Goal: Information Seeking & Learning: Learn about a topic

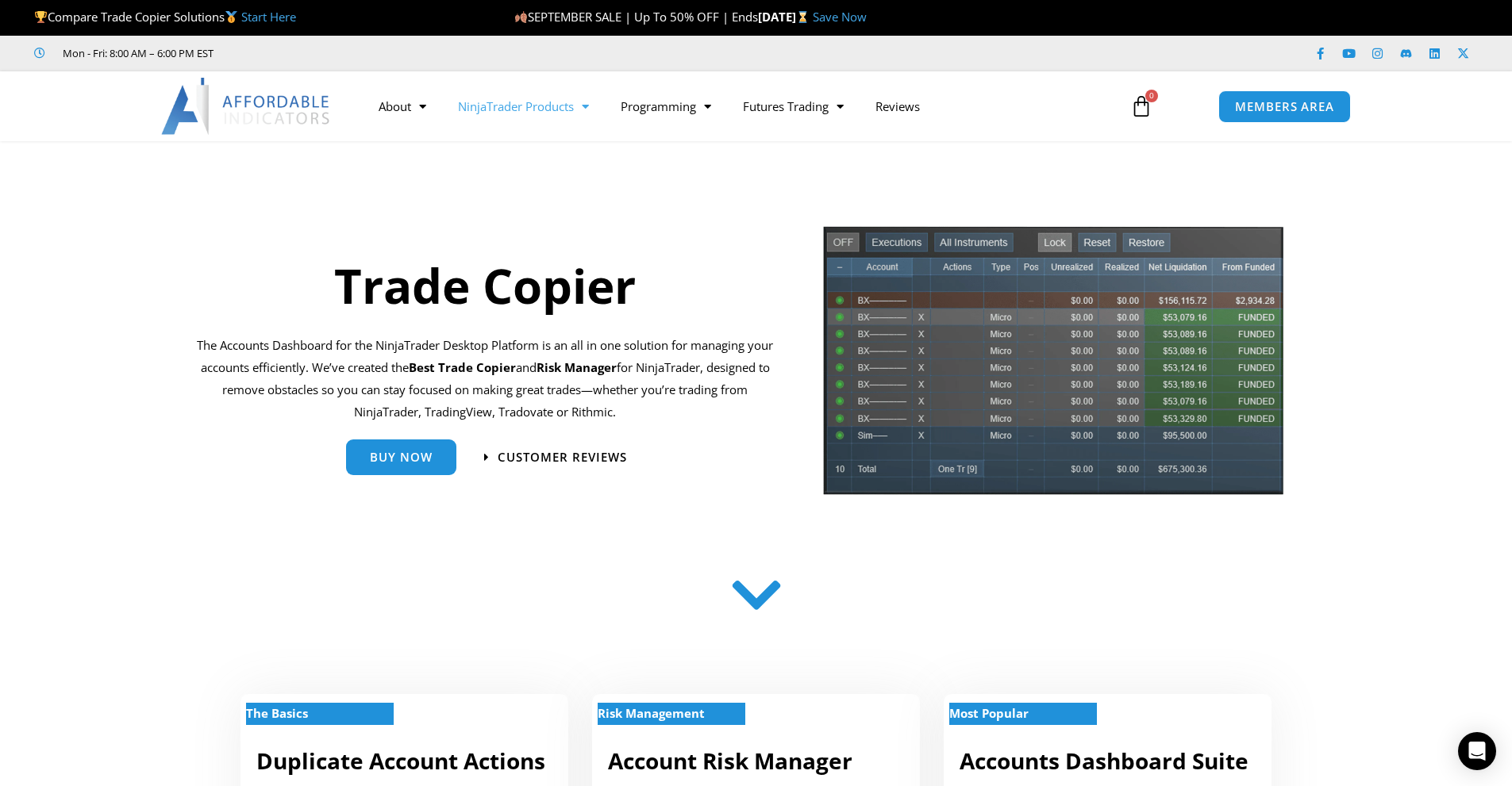
click at [553, 111] on link "NinjaTrader Products" at bounding box center [524, 106] width 163 height 36
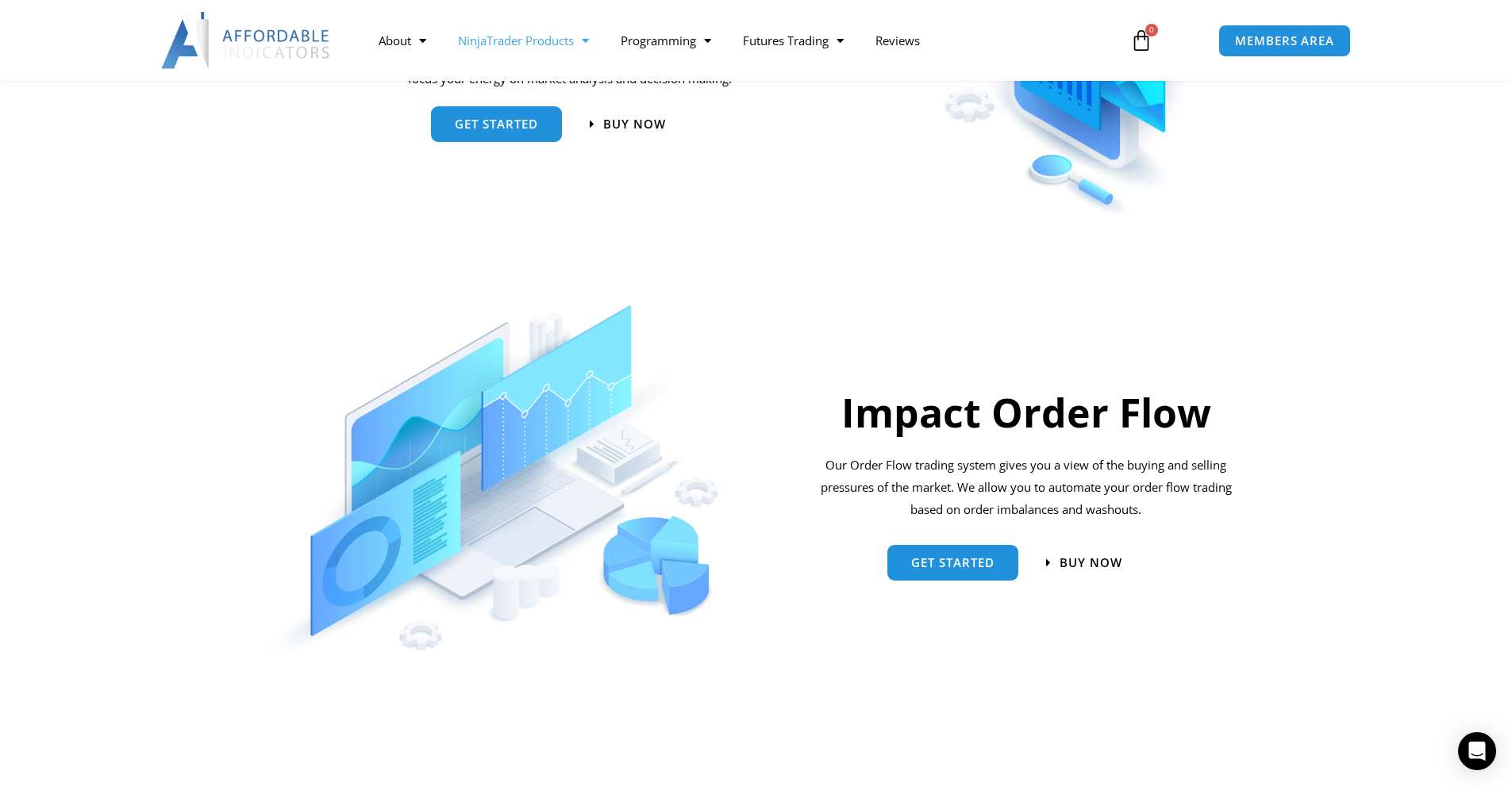
scroll to position [635, 0]
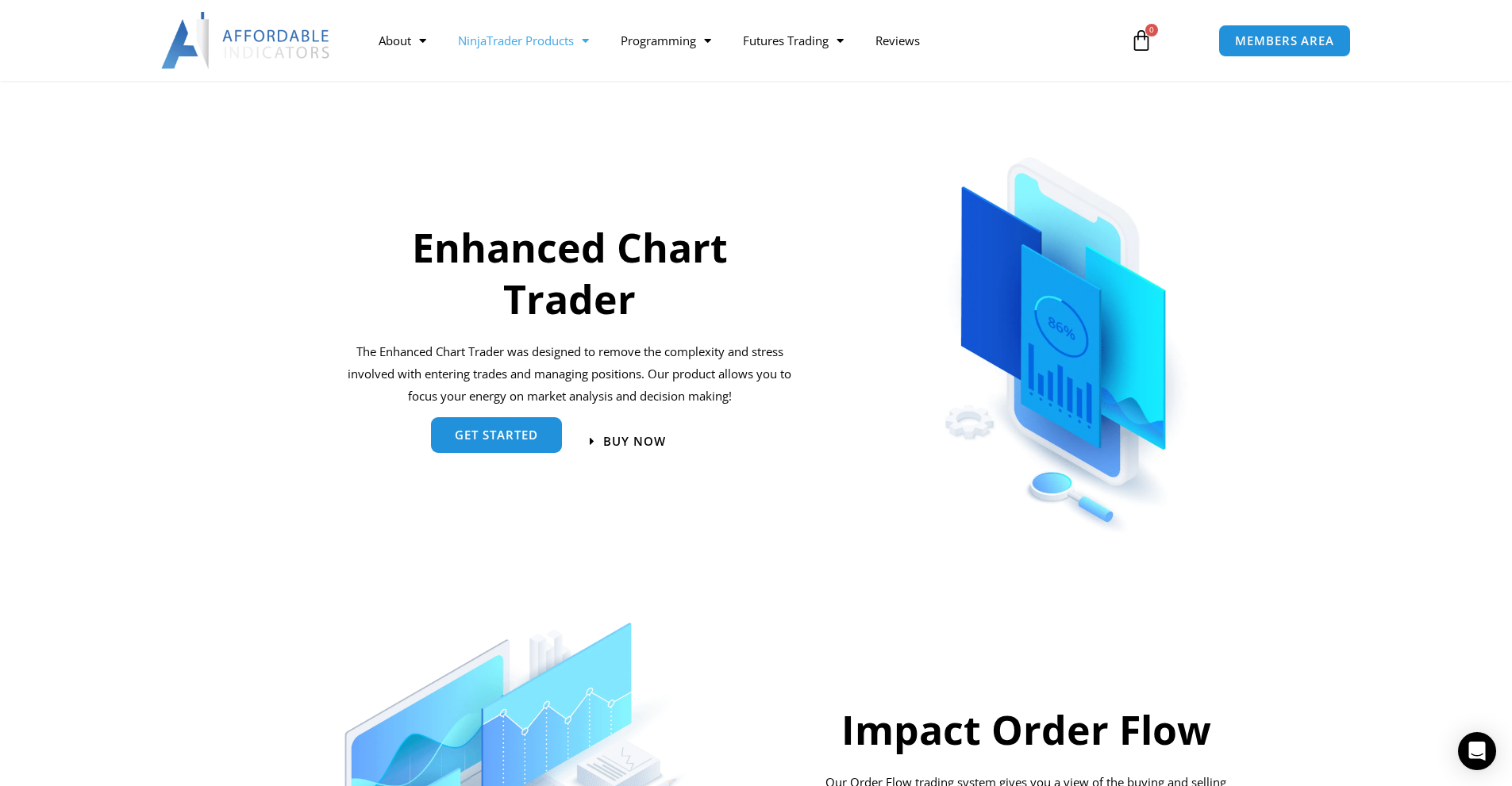
click at [486, 440] on span "get started" at bounding box center [497, 435] width 84 height 12
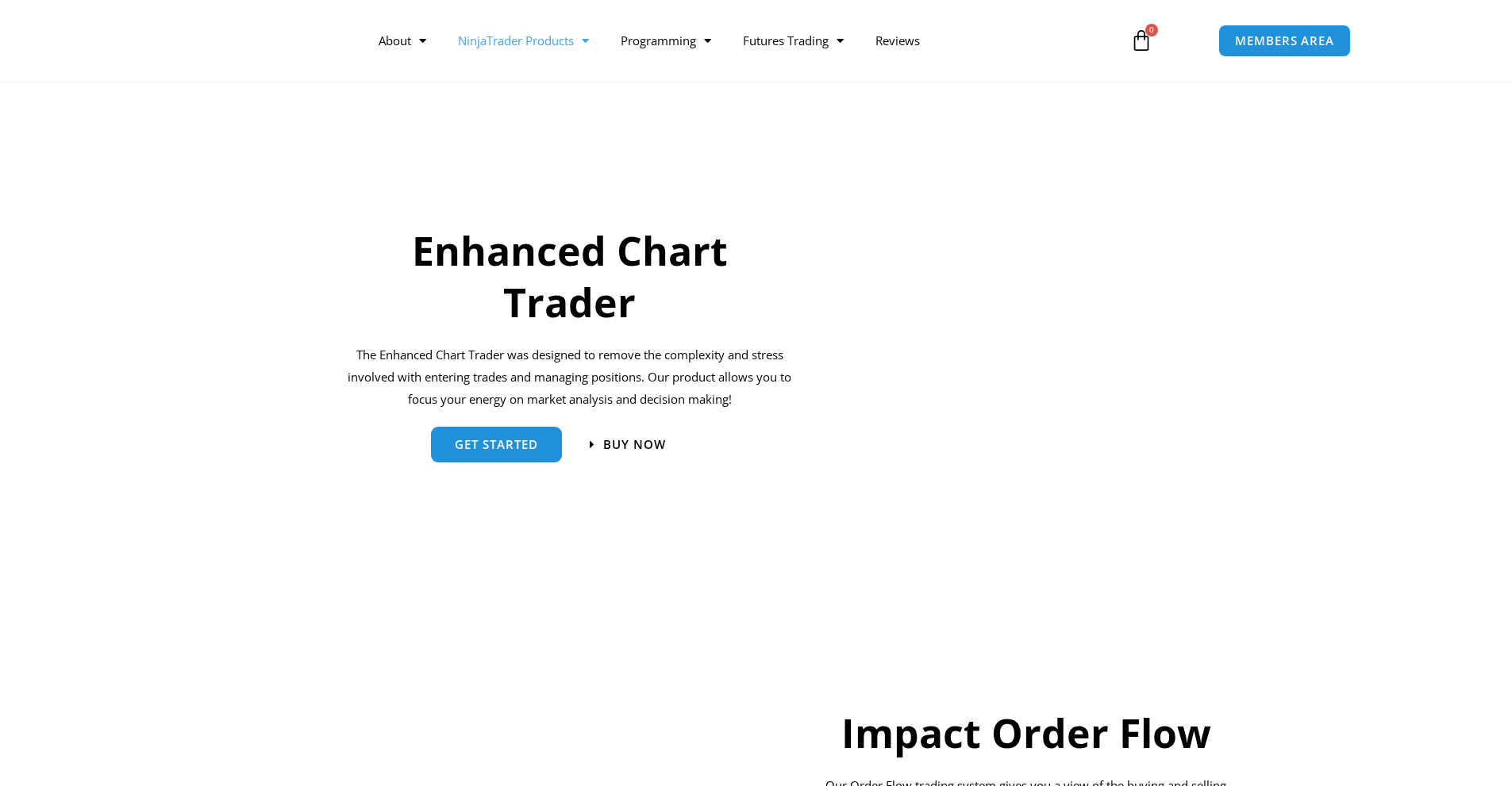
scroll to position [635, 0]
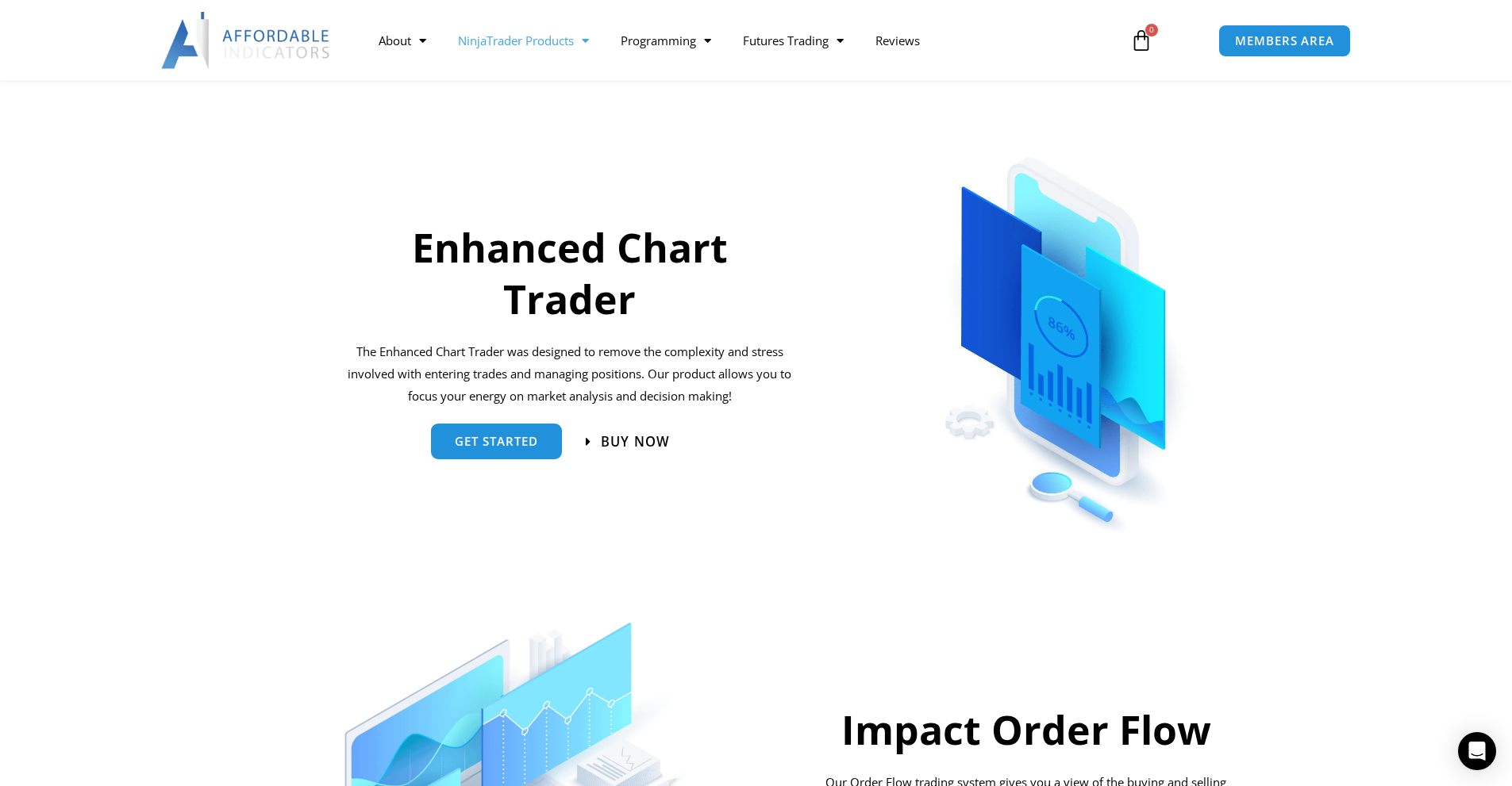
click at [655, 442] on span "Buy now" at bounding box center [635, 441] width 69 height 13
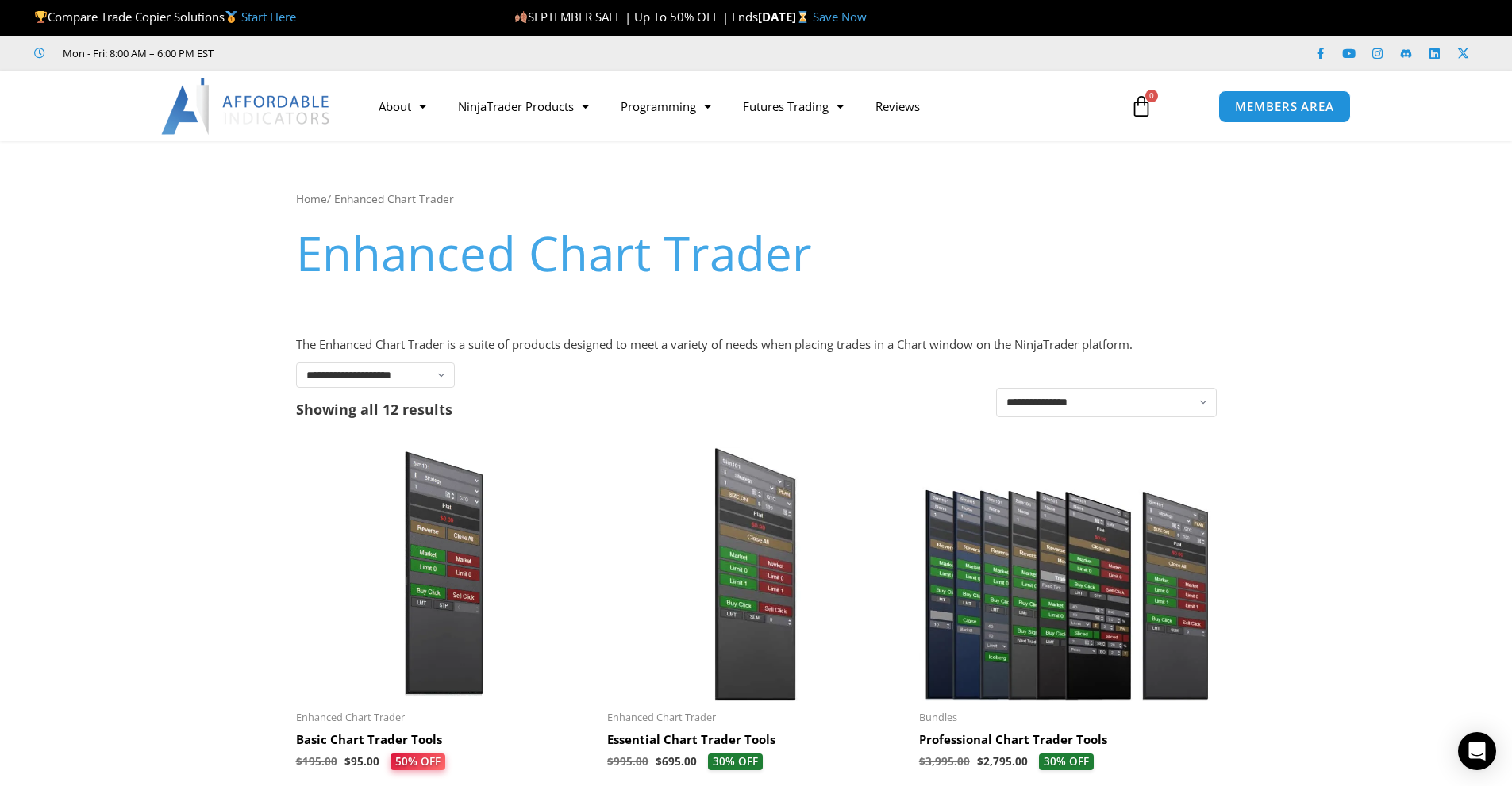
scroll to position [318, 0]
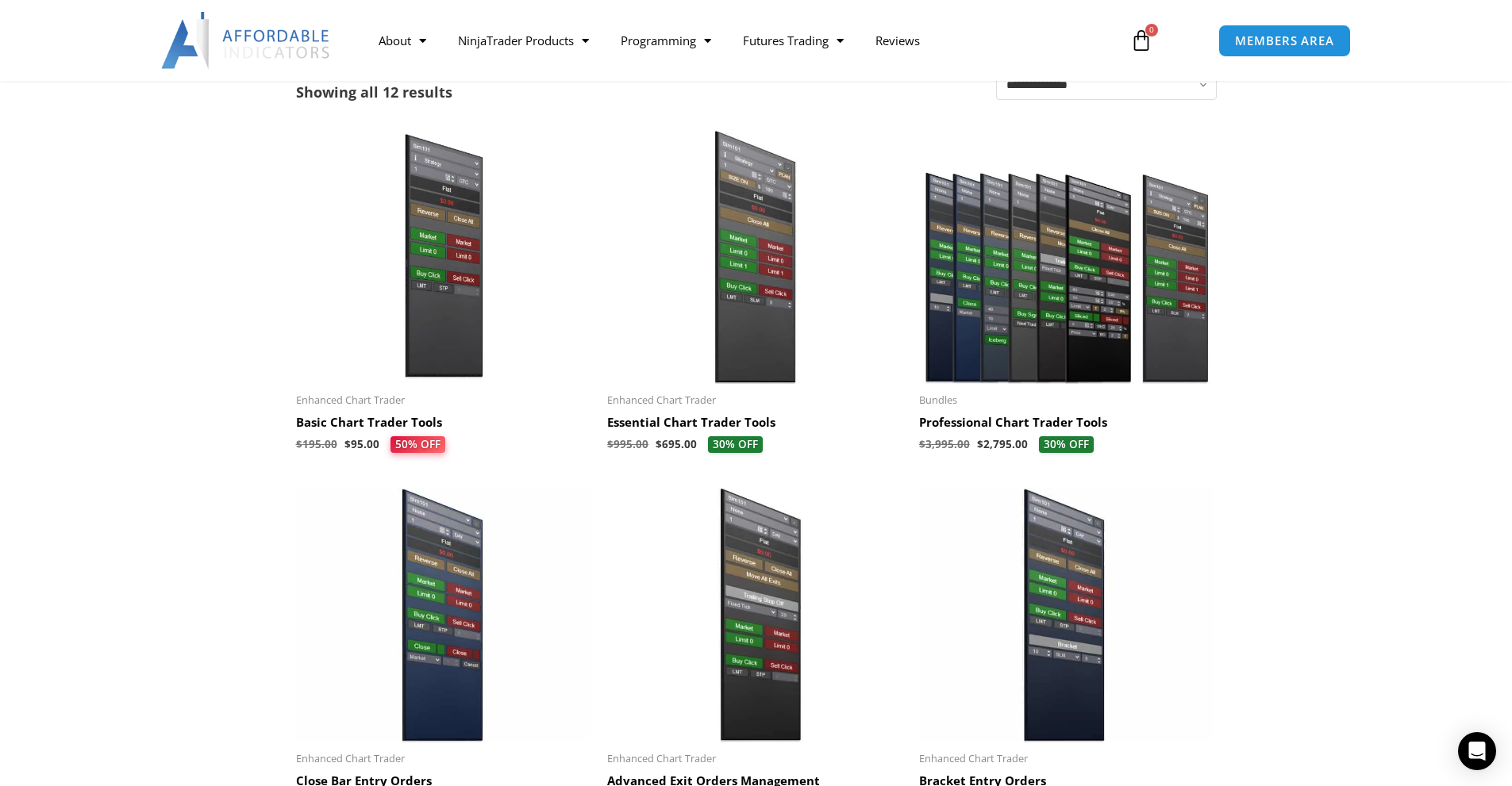
click at [450, 295] on img at bounding box center [444, 256] width 296 height 254
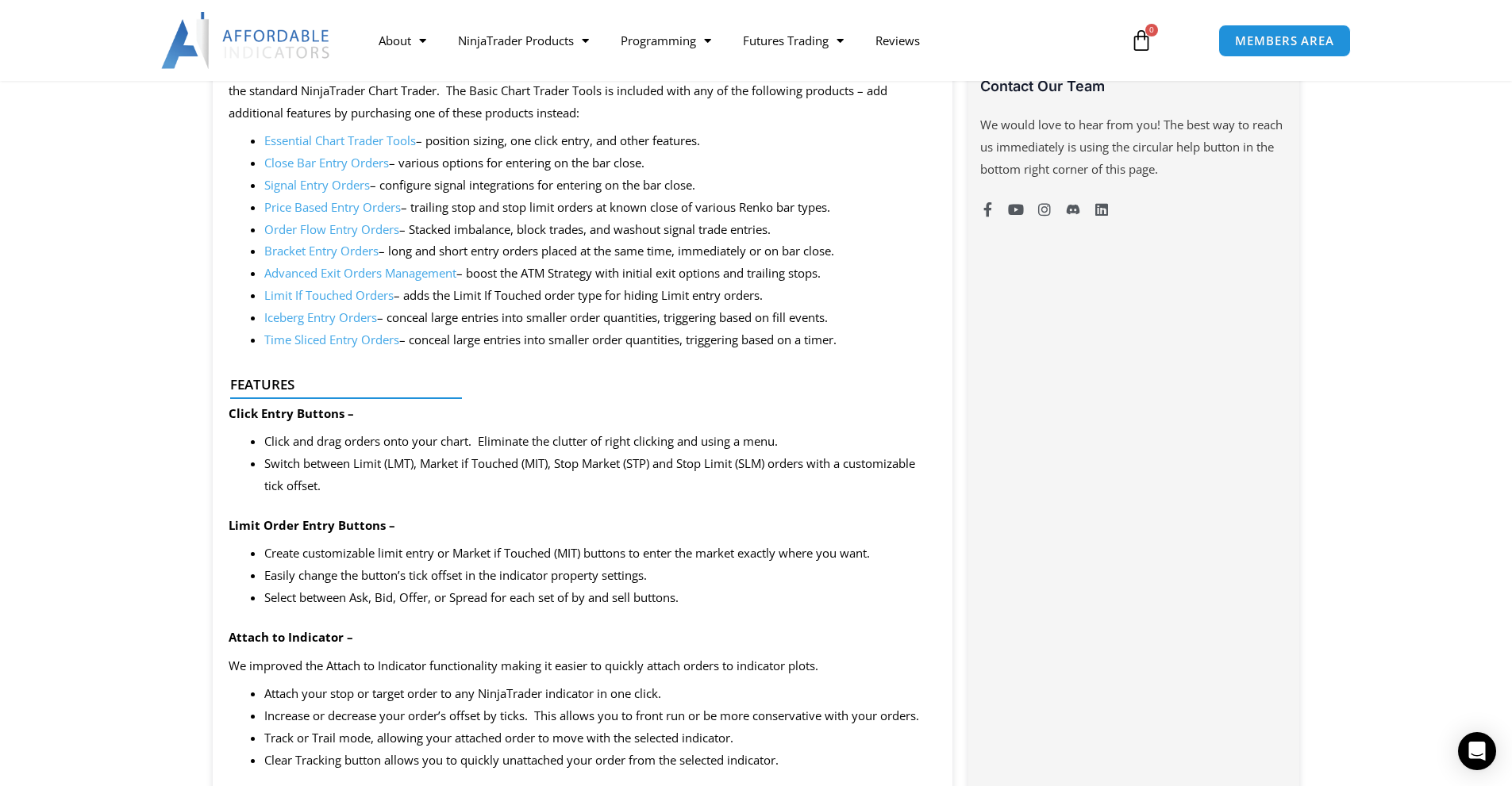
scroll to position [635, 0]
